Goal: Task Accomplishment & Management: Manage account settings

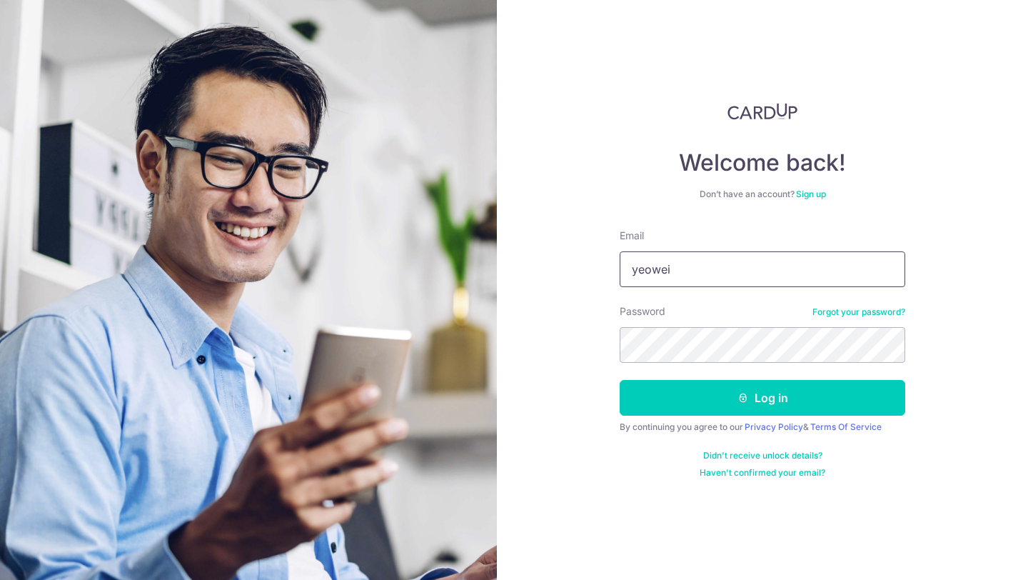
type input "yeoweining@gmail.com"
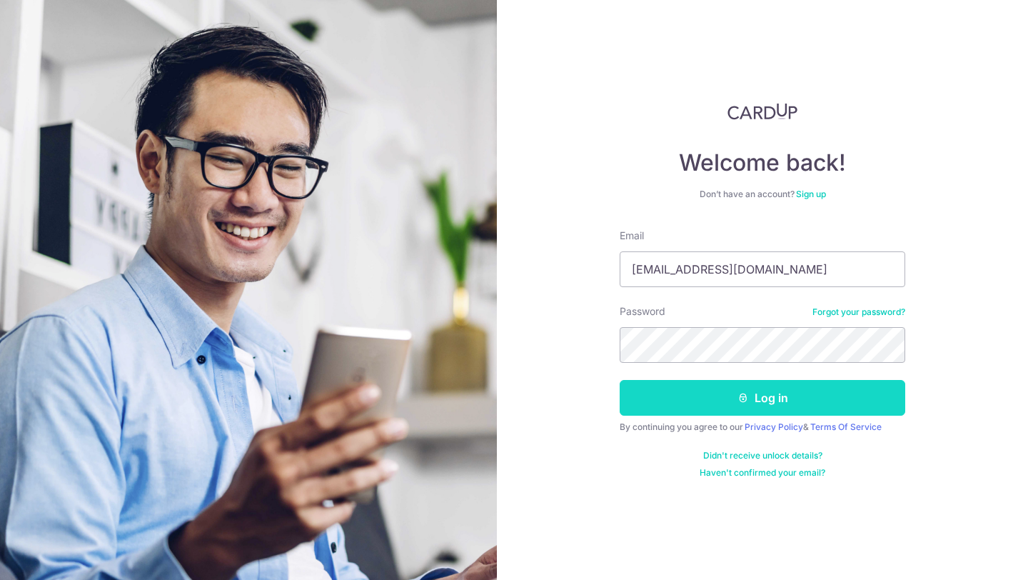
click at [805, 406] on button "Log in" at bounding box center [763, 398] width 286 height 36
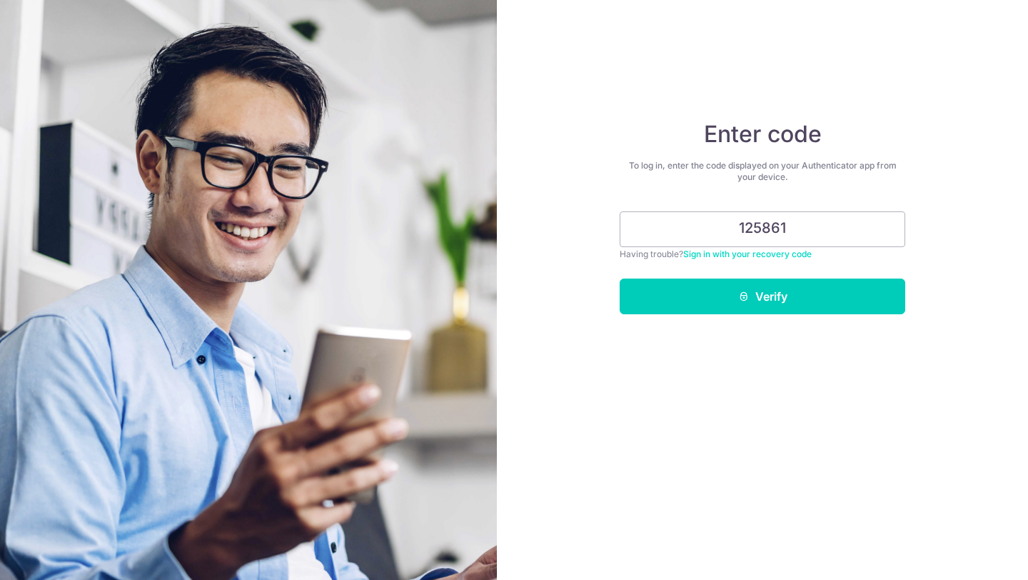
type input "125861"
click at [620, 278] on button "Verify" at bounding box center [763, 296] width 286 height 36
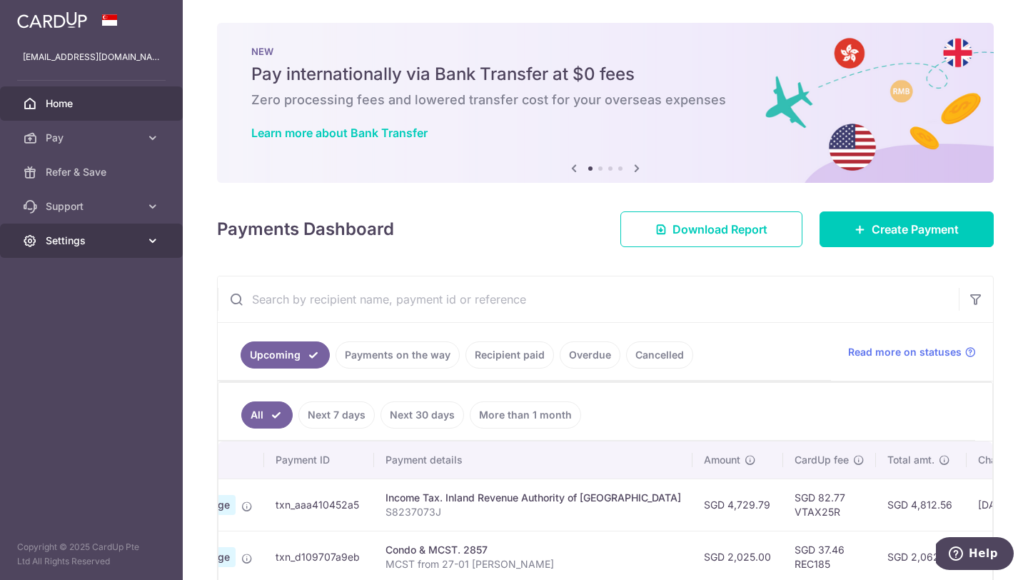
click at [113, 239] on span "Settings" at bounding box center [93, 240] width 94 height 14
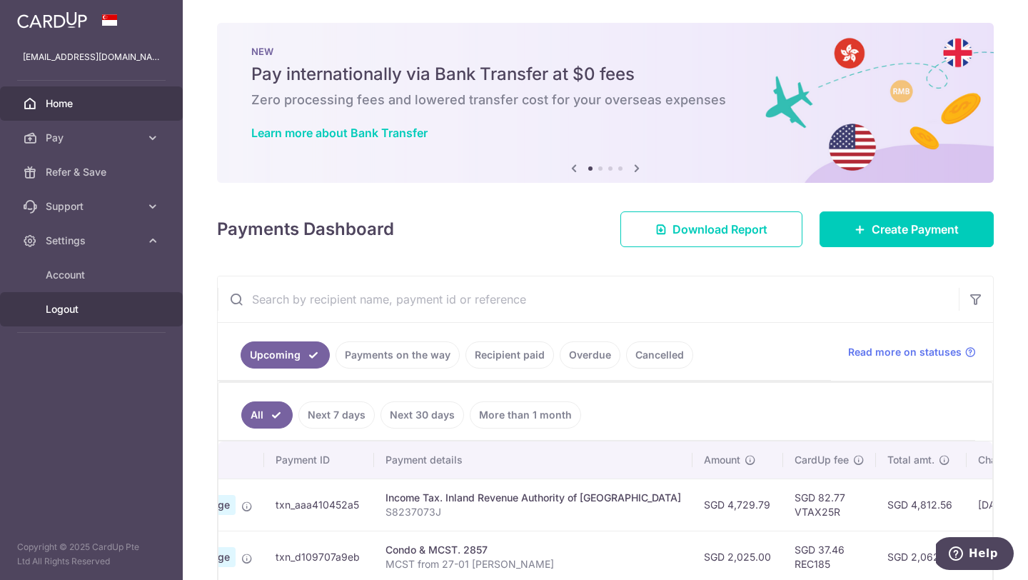
click at [64, 312] on span "Logout" at bounding box center [93, 309] width 94 height 14
